Goal: Transaction & Acquisition: Purchase product/service

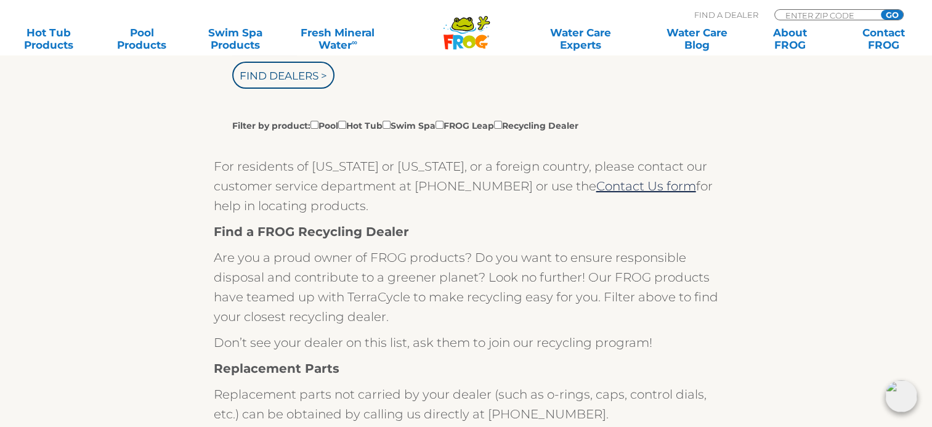
scroll to position [362, 0]
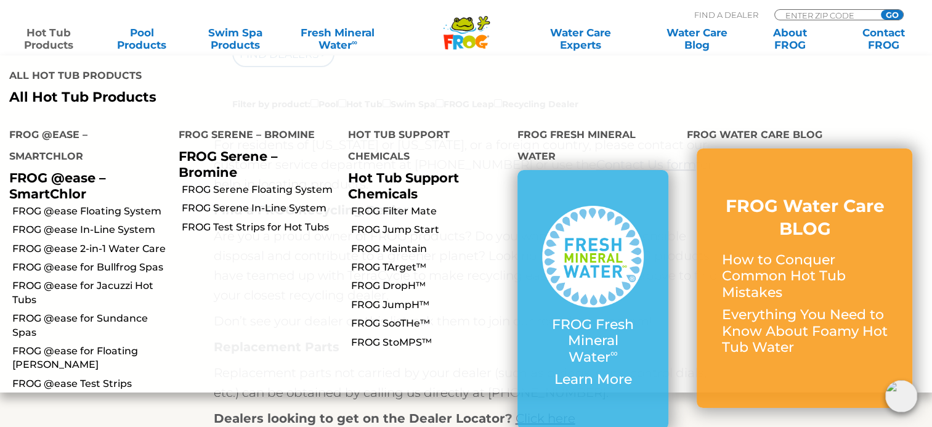
click at [54, 36] on link "Hot Tub Products" at bounding box center [48, 39] width 73 height 25
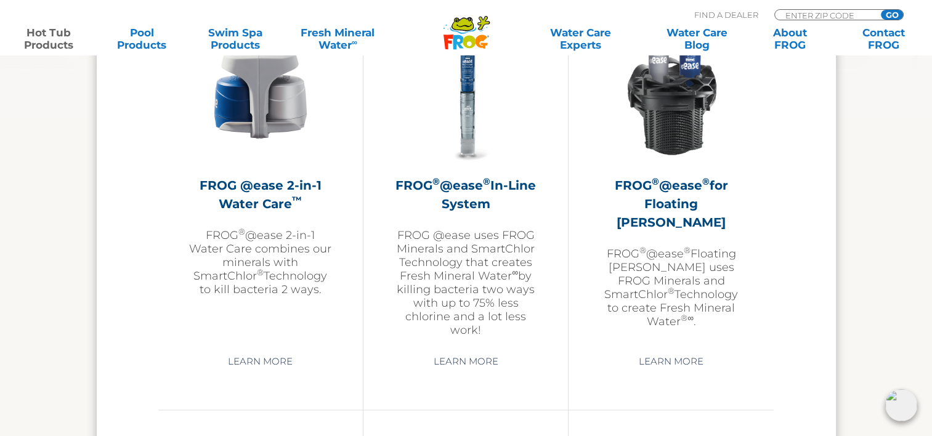
scroll to position [1854, 0]
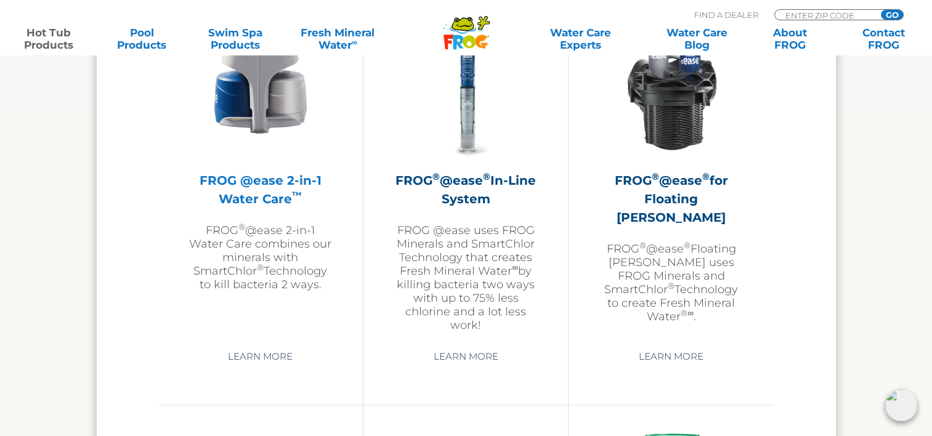
click at [276, 248] on p "FROG ® @ease 2-in-1 Water Care combines our minerals with SmartChlor ® Technolo…" at bounding box center [260, 258] width 143 height 68
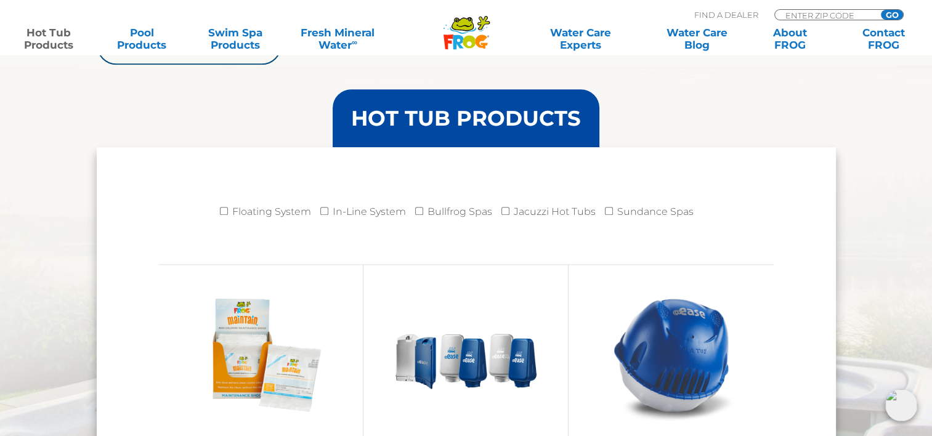
scroll to position [1195, 0]
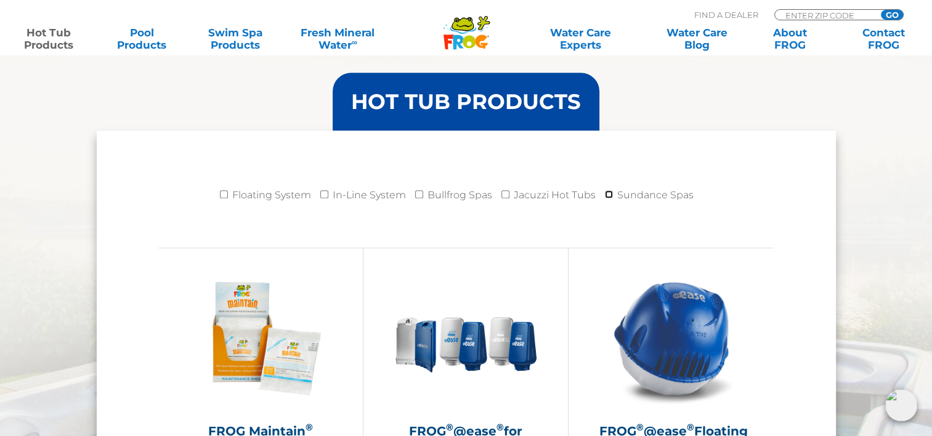
click at [609, 194] on input "Sundance Spas" at bounding box center [609, 194] width 8 height 8
checkbox input "true"
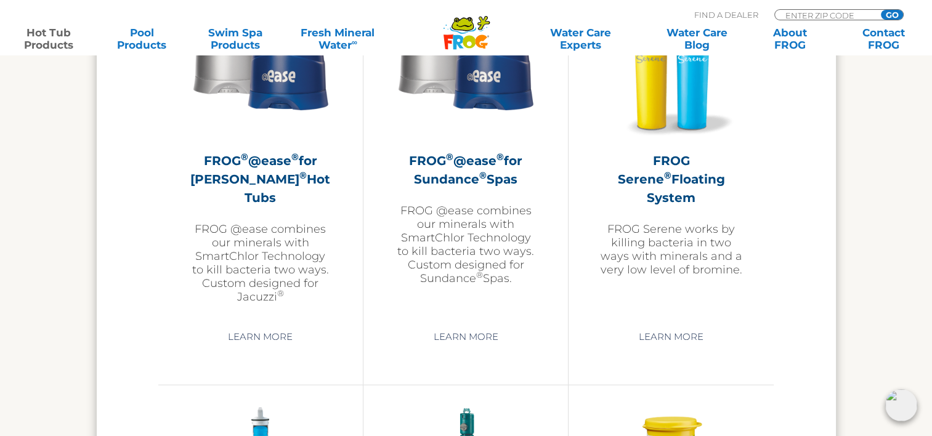
scroll to position [2276, 0]
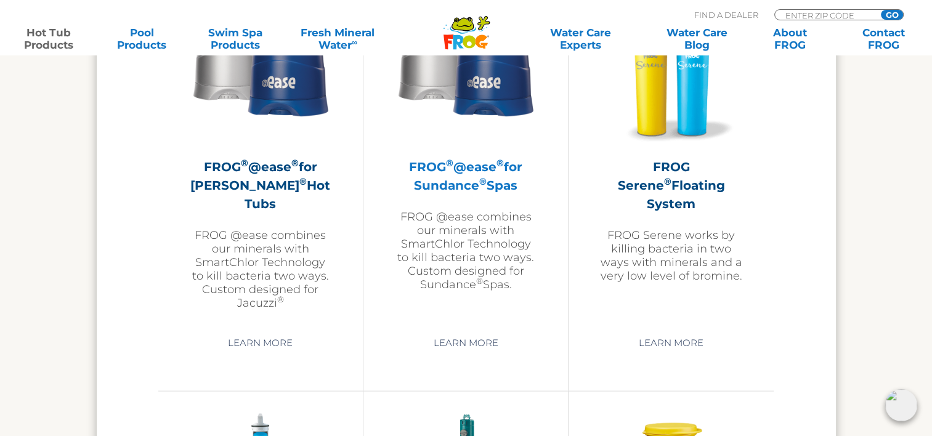
click at [486, 91] on img at bounding box center [465, 73] width 143 height 143
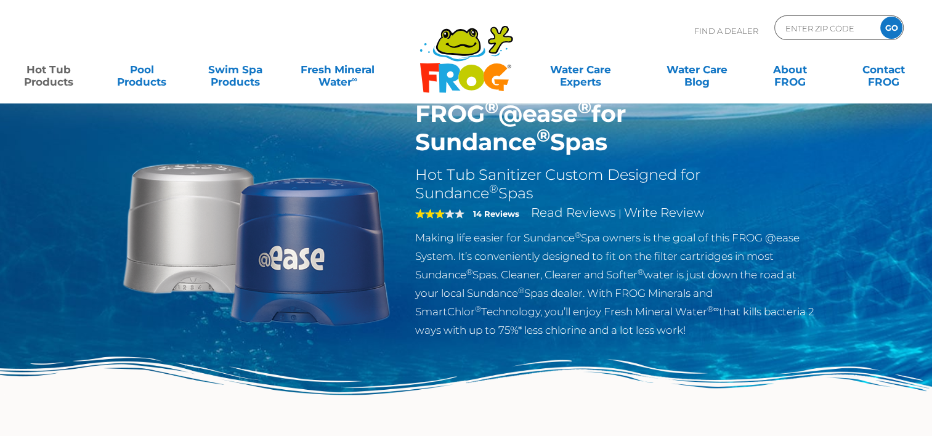
scroll to position [51, 0]
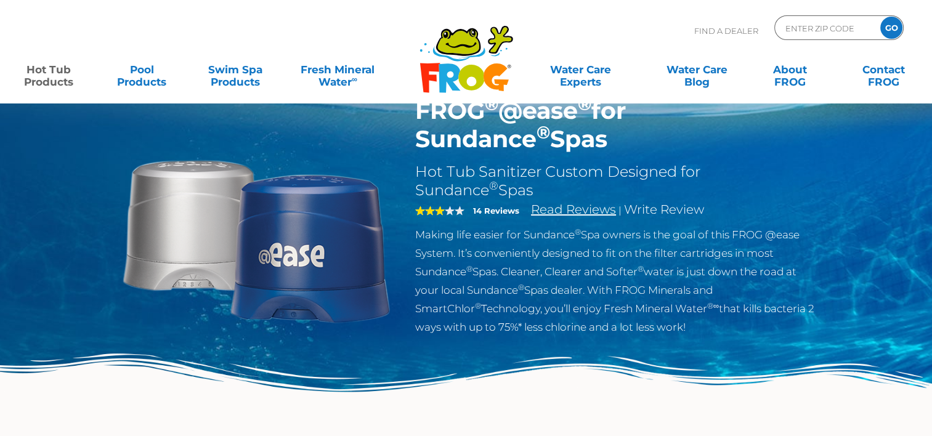
click at [576, 210] on link "Read Reviews" at bounding box center [573, 209] width 85 height 15
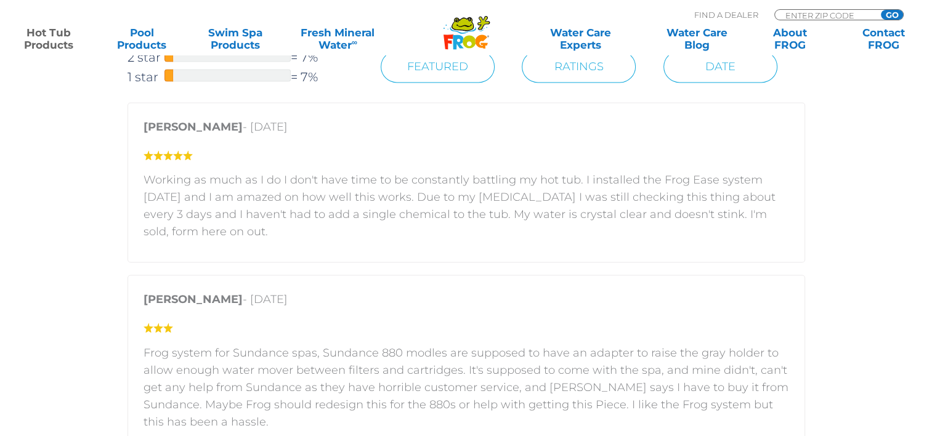
scroll to position [2021, 0]
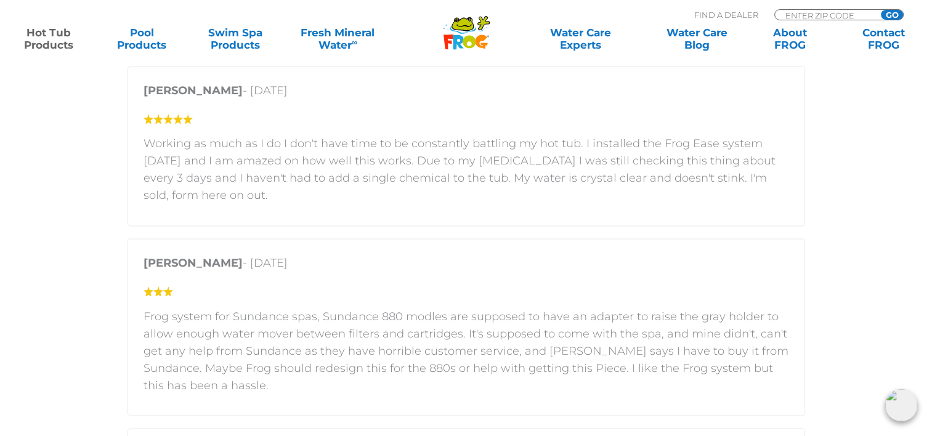
drag, startPoint x: 929, startPoint y: 223, endPoint x: 926, endPoint y: 233, distance: 10.3
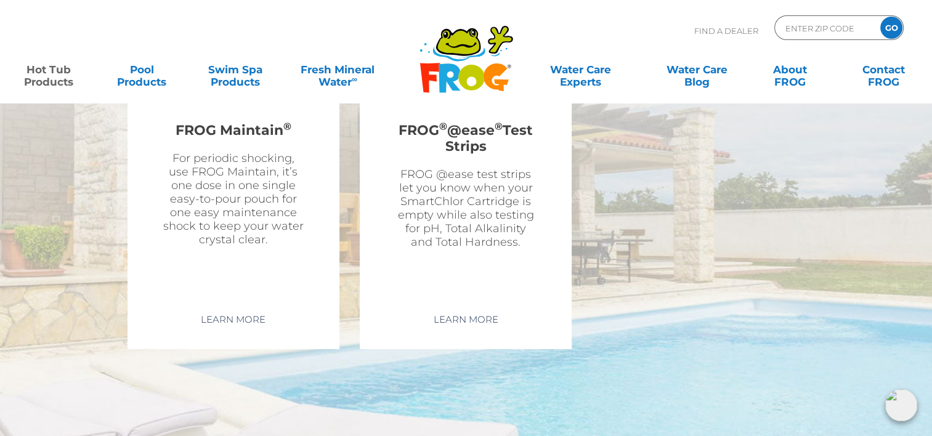
scroll to position [0, 0]
